Goal: Understand process/instructions: Learn how to perform a task or action

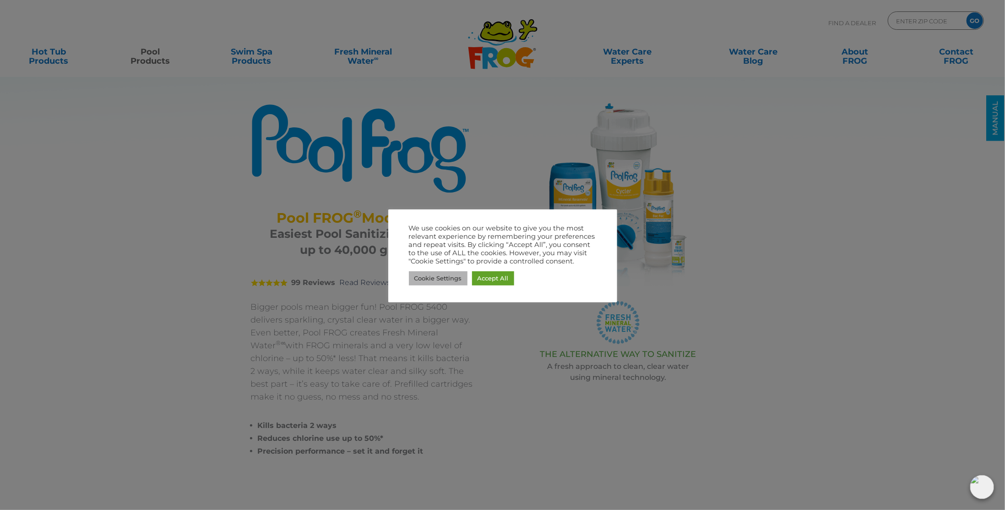
click at [438, 278] on link "Cookie Settings" at bounding box center [438, 278] width 59 height 14
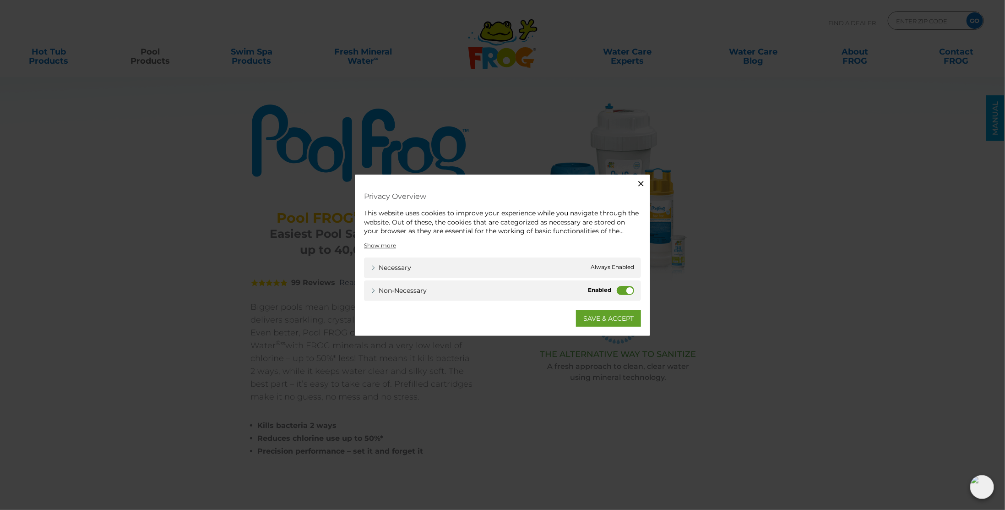
click at [622, 290] on label "Non-necessary" at bounding box center [625, 289] width 17 height 9
click at [0, 0] on input "Non-necessary" at bounding box center [0, 0] width 0 height 0
click at [606, 323] on link "SAVE & ACCEPT" at bounding box center [608, 318] width 65 height 16
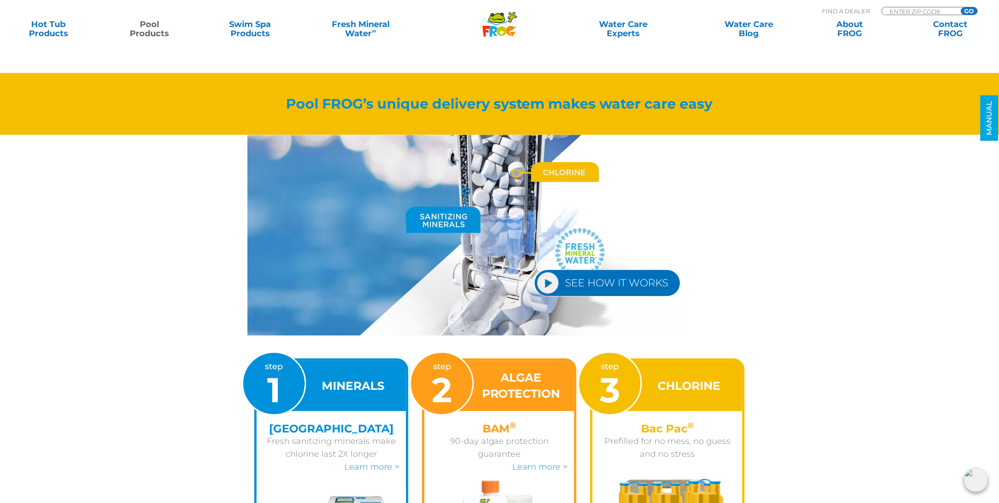
scroll to position [1008, 0]
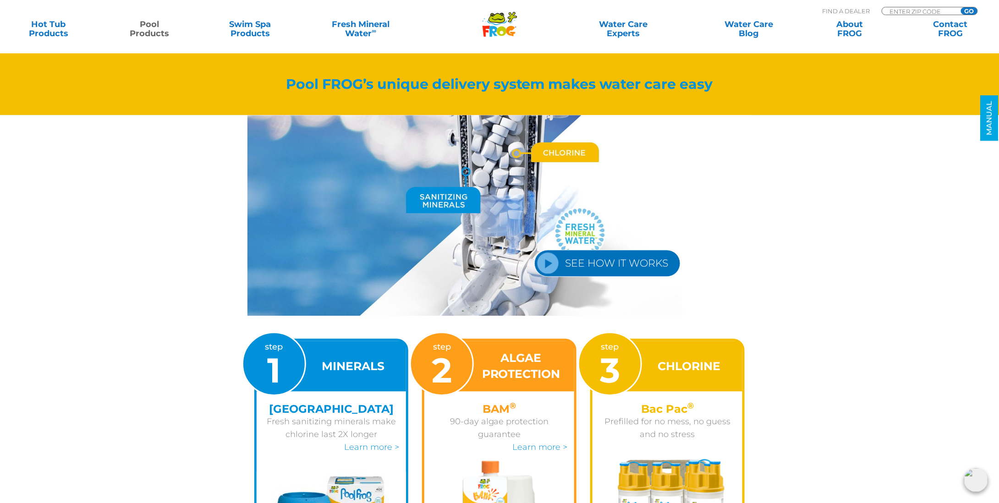
click at [559, 265] on link "SEE HOW IT WORKS" at bounding box center [607, 263] width 146 height 27
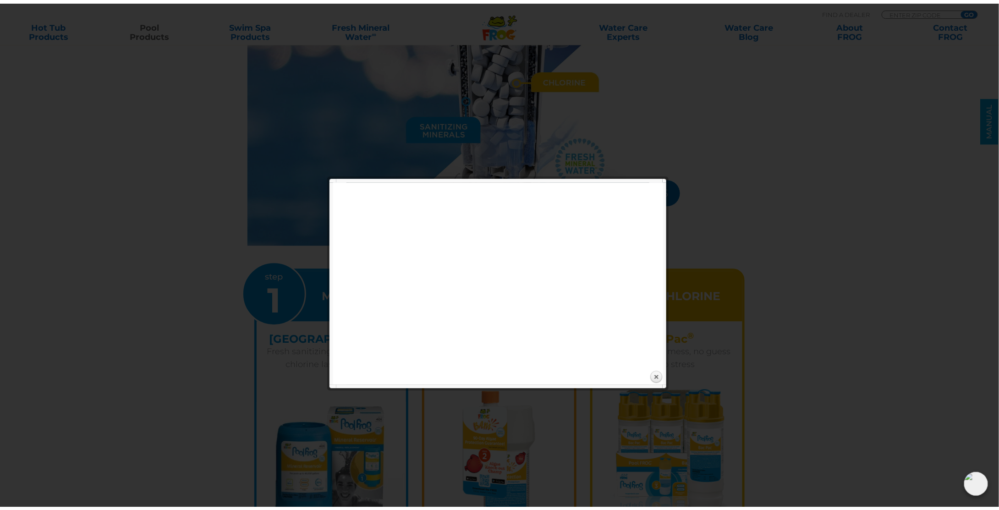
scroll to position [1054, 0]
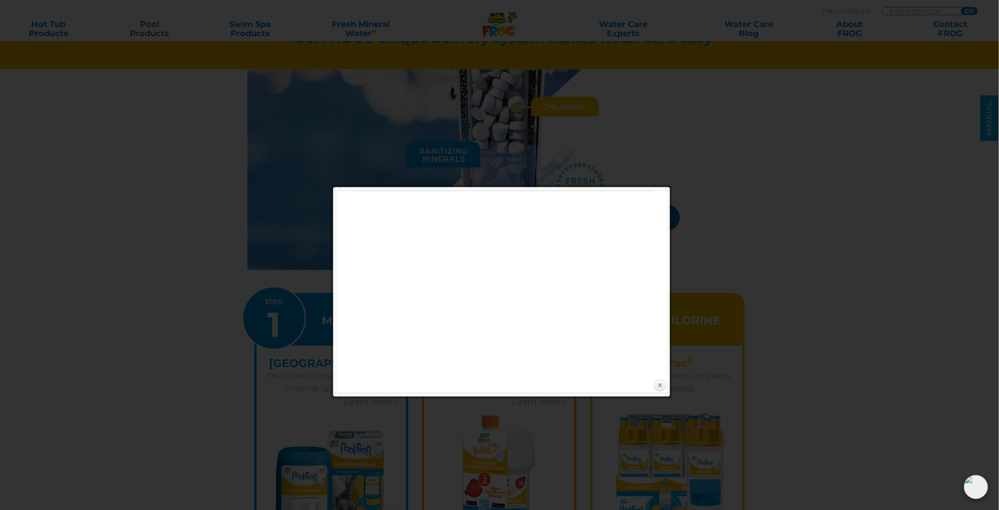
click at [658, 384] on link "Close" at bounding box center [660, 385] width 14 height 14
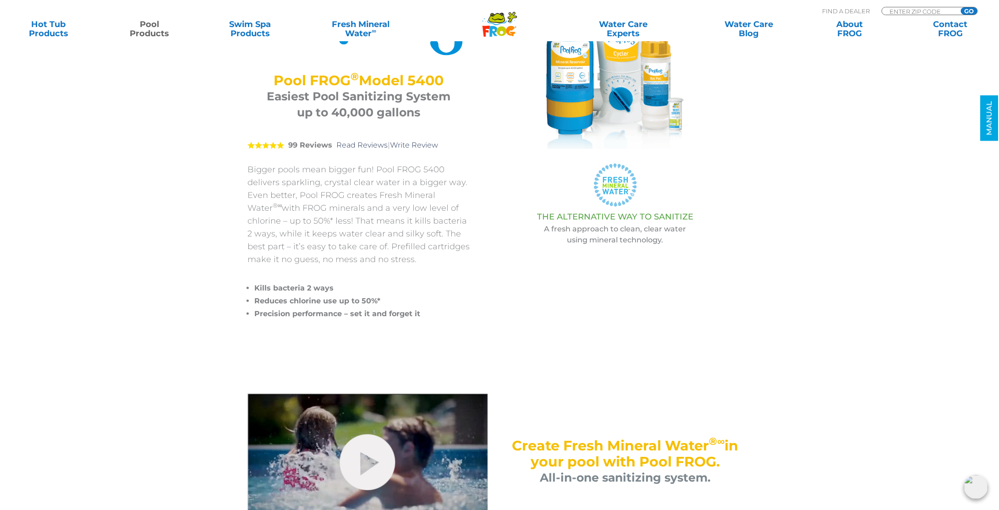
scroll to position [0, 0]
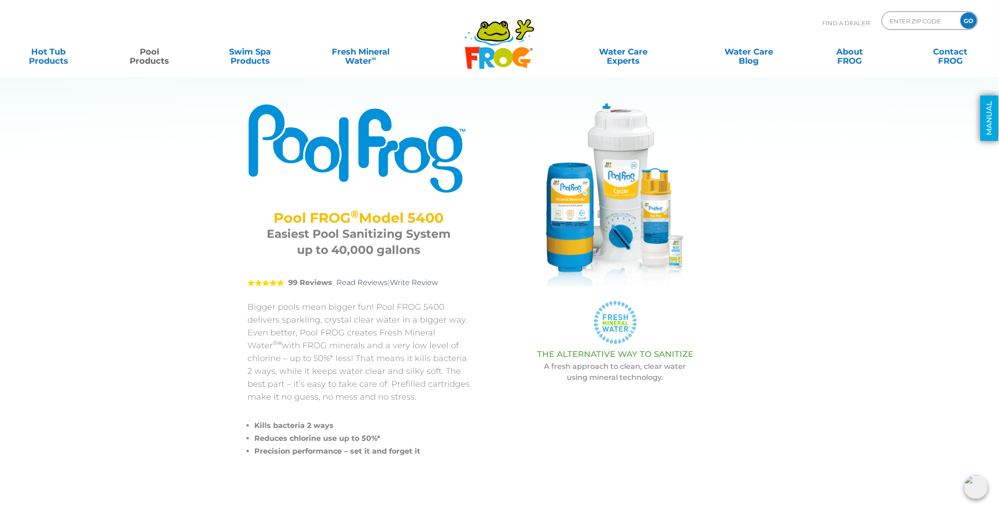
click at [991, 111] on link "MANUAL" at bounding box center [989, 118] width 18 height 45
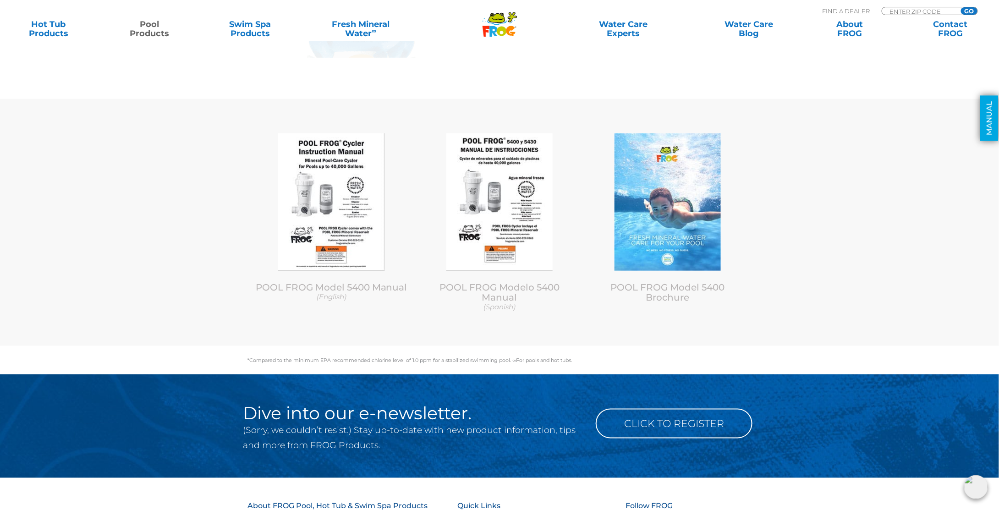
scroll to position [3786, 0]
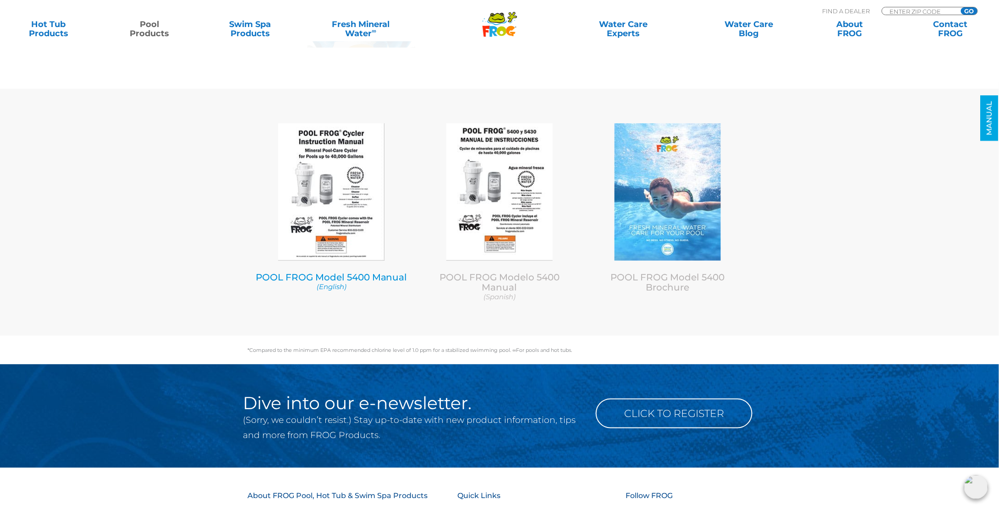
click at [327, 205] on img at bounding box center [331, 191] width 106 height 137
